Goal: Task Accomplishment & Management: Use online tool/utility

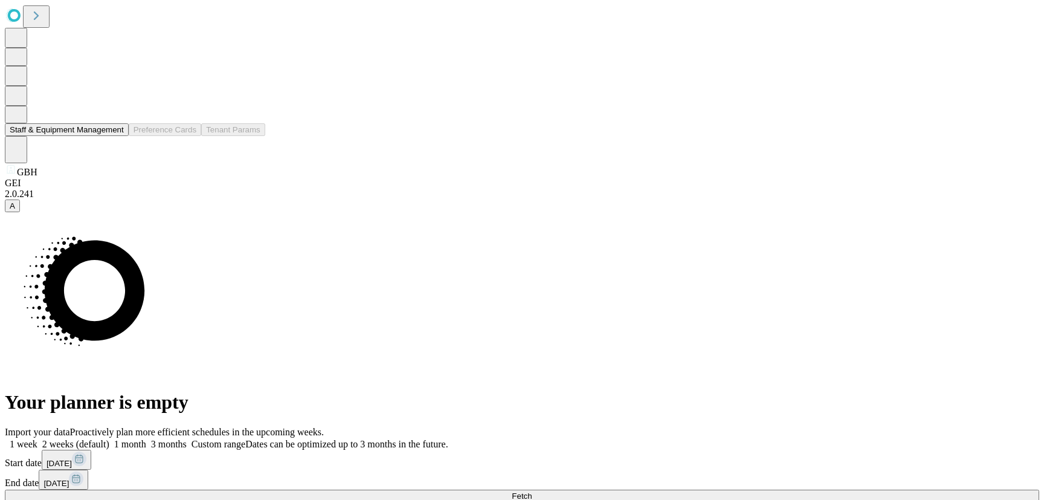
click at [83, 136] on button "Staff & Equipment Management" at bounding box center [67, 129] width 124 height 13
